Goal: Task Accomplishment & Management: Manage account settings

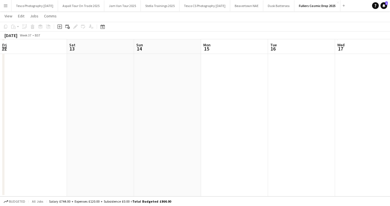
scroll to position [0, 138]
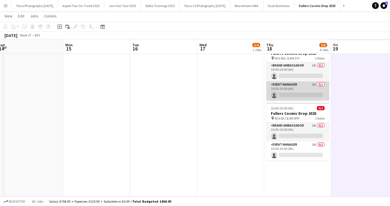
click at [283, 91] on app-card-role "Event Manager 1A 0/1 16:00-20:00 (4h) single-neutral-actions" at bounding box center [297, 90] width 63 height 19
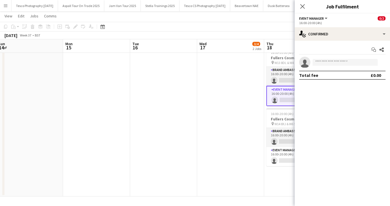
scroll to position [140, 0]
click at [353, 63] on input at bounding box center [345, 62] width 65 height 7
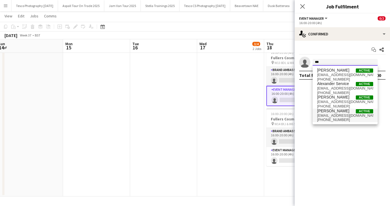
type input "***"
click at [340, 116] on span "[EMAIL_ADDRESS][DOMAIN_NAME]" at bounding box center [345, 115] width 56 height 4
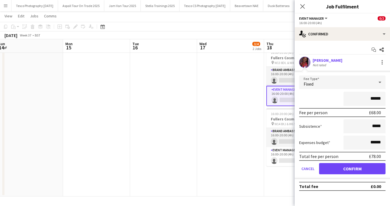
click at [341, 61] on div "[PERSON_NAME]" at bounding box center [328, 60] width 30 height 5
click at [336, 59] on div "[PERSON_NAME]" at bounding box center [328, 60] width 30 height 5
click at [303, 5] on icon "Close pop-in" at bounding box center [302, 6] width 5 height 5
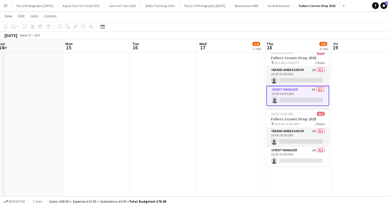
click at [245, 86] on app-date-cell "16:00-20:00 (4h) 2/2 Fullers Cosmic Drop 2025 pin EC3V 3PD & SE1 9QQ 2 Roles Br…" at bounding box center [230, 59] width 67 height 273
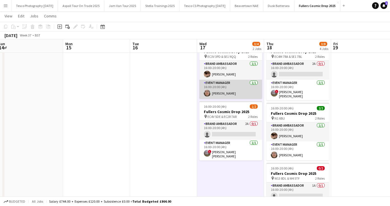
scroll to position [0, 0]
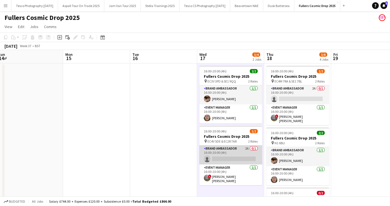
click at [219, 159] on app-card-role "Brand Ambassador 2A 0/1 16:00-20:00 (4h) single-neutral-actions" at bounding box center [230, 154] width 63 height 19
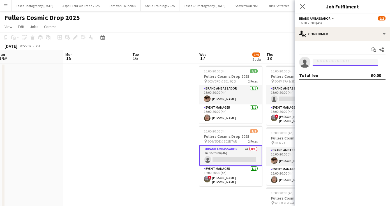
click at [334, 63] on input at bounding box center [345, 62] width 65 height 7
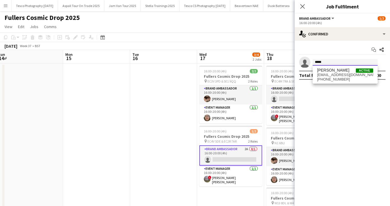
type input "*****"
drag, startPoint x: 335, startPoint y: 125, endPoint x: 345, endPoint y: 75, distance: 51.7
click at [345, 75] on span "[EMAIL_ADDRESS][DOMAIN_NAME]" at bounding box center [345, 75] width 56 height 4
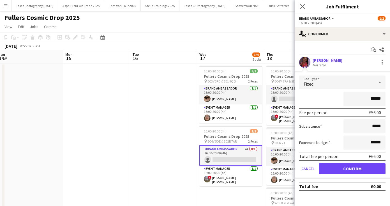
click at [335, 169] on button "Confirm" at bounding box center [352, 168] width 66 height 11
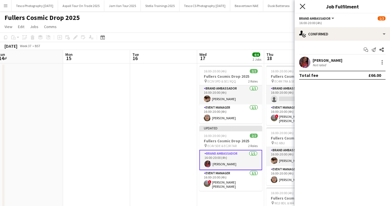
click at [301, 7] on icon "Close pop-in" at bounding box center [302, 6] width 5 height 5
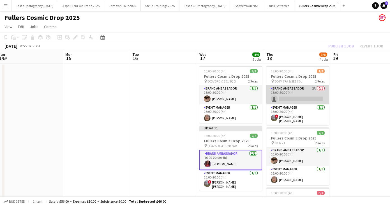
click at [288, 99] on app-card-role "Brand Ambassador 2A 0/1 16:00-20:00 (4h) single-neutral-actions" at bounding box center [297, 94] width 63 height 19
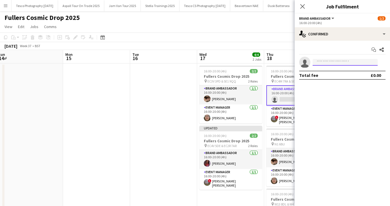
click at [329, 59] on input at bounding box center [345, 62] width 65 height 7
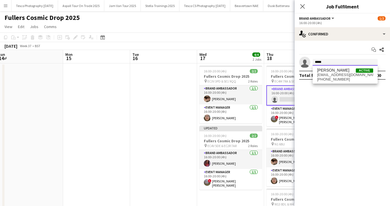
type input "*****"
drag, startPoint x: 330, startPoint y: 66, endPoint x: 332, endPoint y: 78, distance: 12.8
click at [332, 78] on span "[PHONE_NUMBER]" at bounding box center [345, 79] width 56 height 4
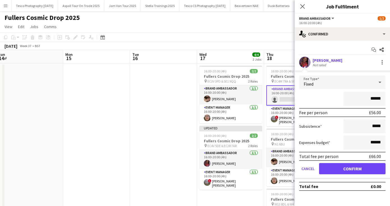
click at [333, 166] on button "Confirm" at bounding box center [352, 168] width 66 height 11
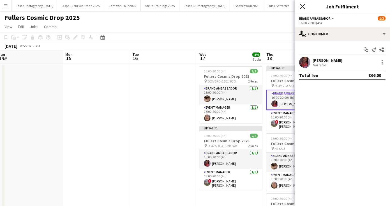
click at [302, 5] on icon "Close pop-in" at bounding box center [302, 6] width 5 height 5
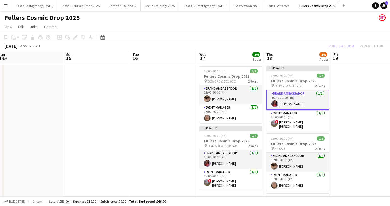
click at [277, 33] on app-toolbar "Copy Paste Paste Command V Paste with crew Command Shift V Paste linked Job [GE…" at bounding box center [195, 38] width 390 height 10
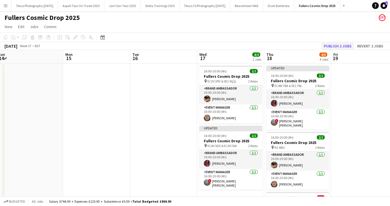
click at [342, 43] on button "Publish 2 jobs" at bounding box center [338, 45] width 32 height 7
